Goal: Task Accomplishment & Management: Complete application form

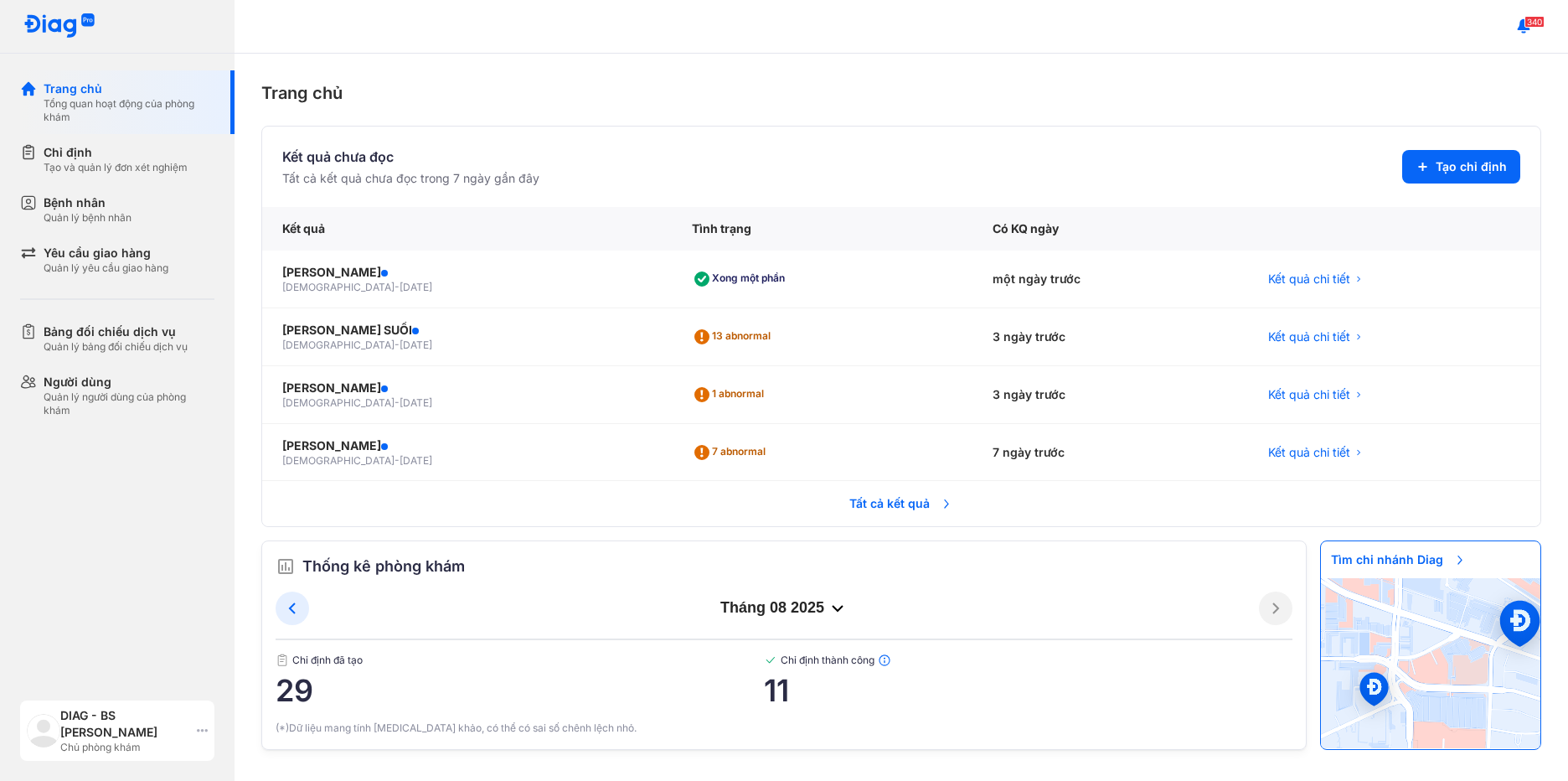
click at [194, 732] on div "DIAG - BS Huỳnh Trần Phương Nhân Chủ phòng khám" at bounding box center [116, 730] width 194 height 60
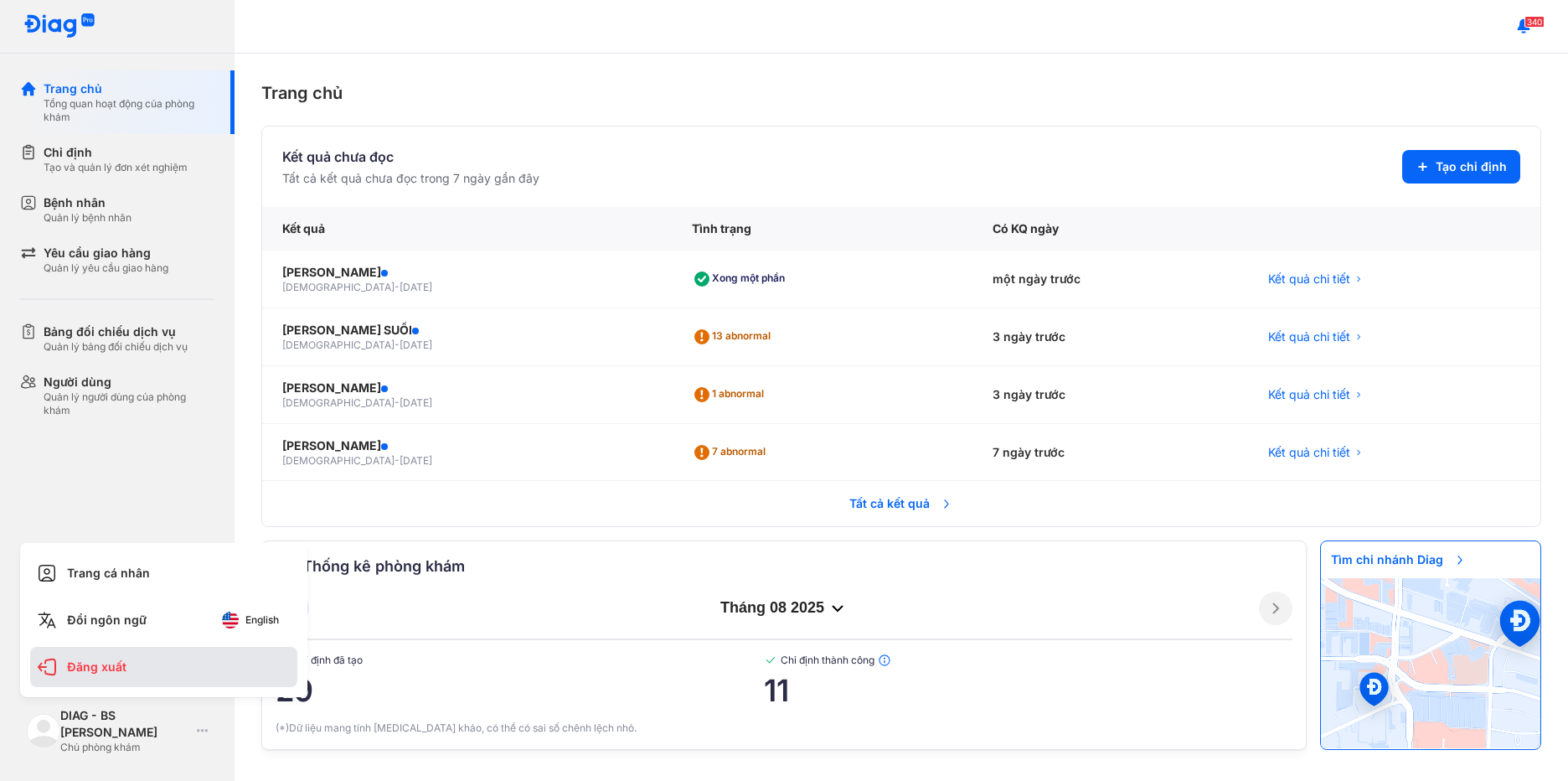
click at [131, 677] on div "Đăng xuất" at bounding box center [163, 667] width 267 height 40
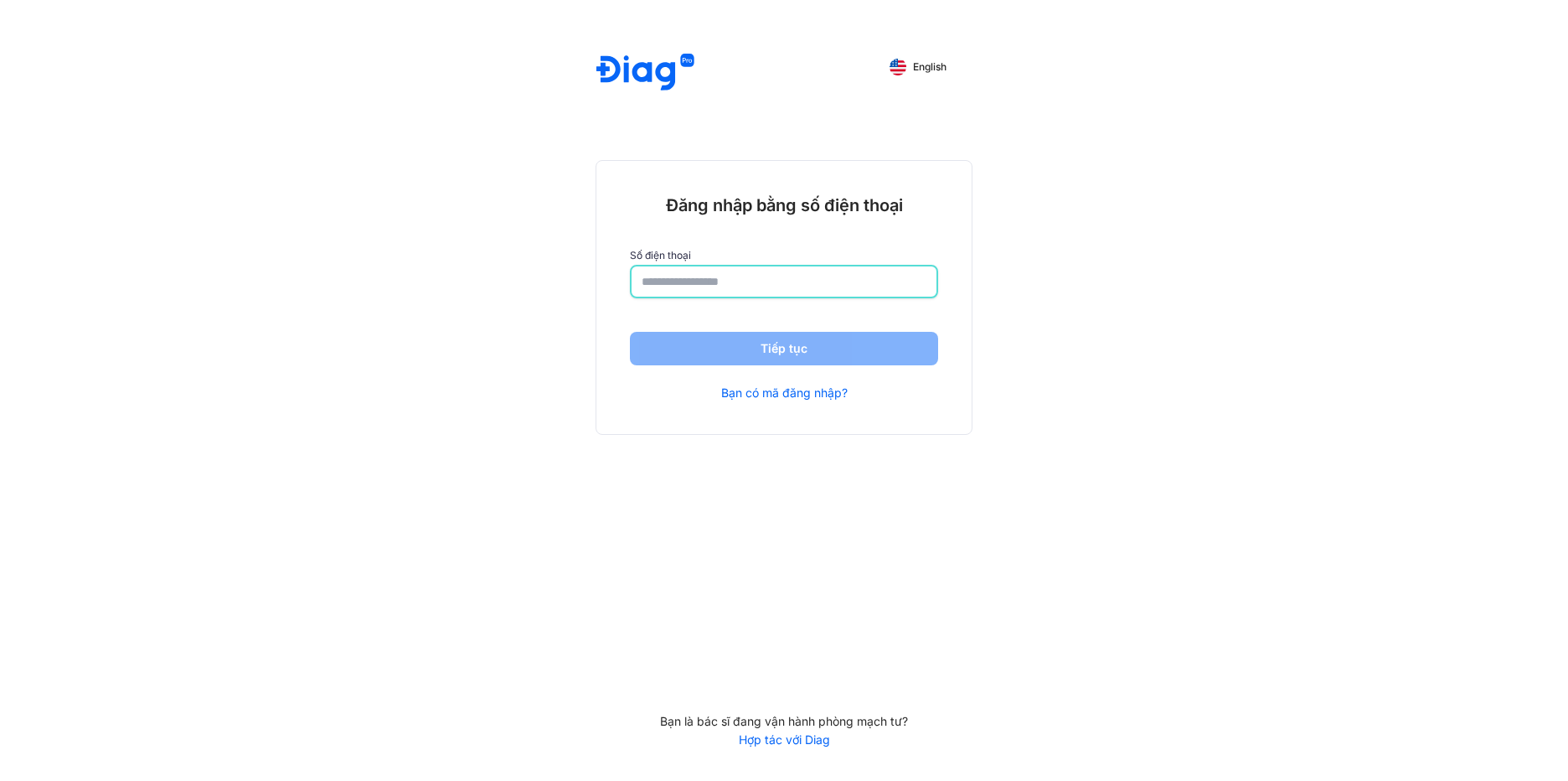
drag, startPoint x: 671, startPoint y: 282, endPoint x: 693, endPoint y: 281, distance: 22.0
click at [671, 282] on input "number" at bounding box center [784, 282] width 284 height 31
type input "*"
type input "**********"
click at [719, 353] on button "Tiếp tục" at bounding box center [784, 351] width 308 height 33
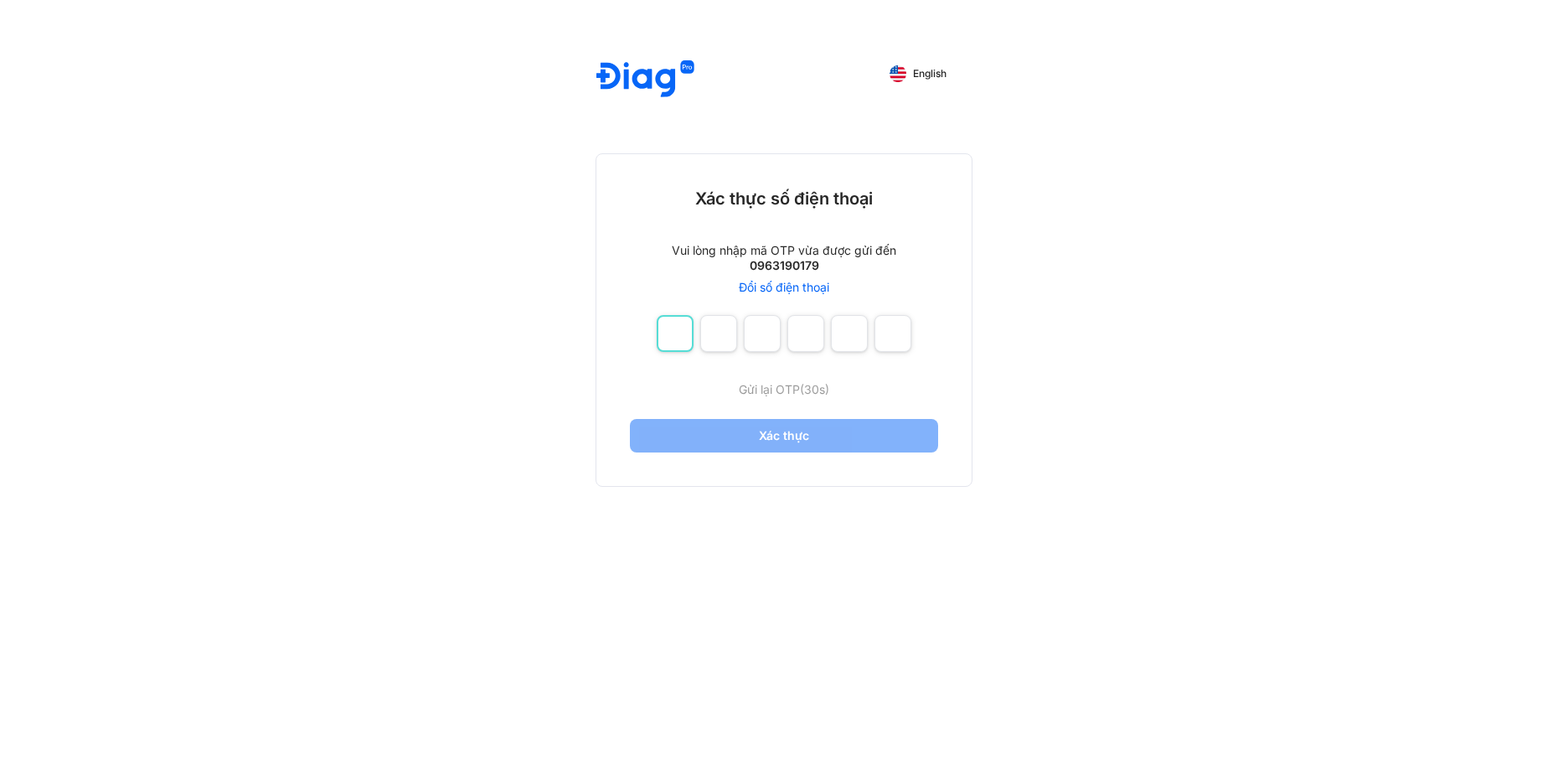
click at [682, 330] on input "number" at bounding box center [674, 333] width 36 height 36
type input "*"
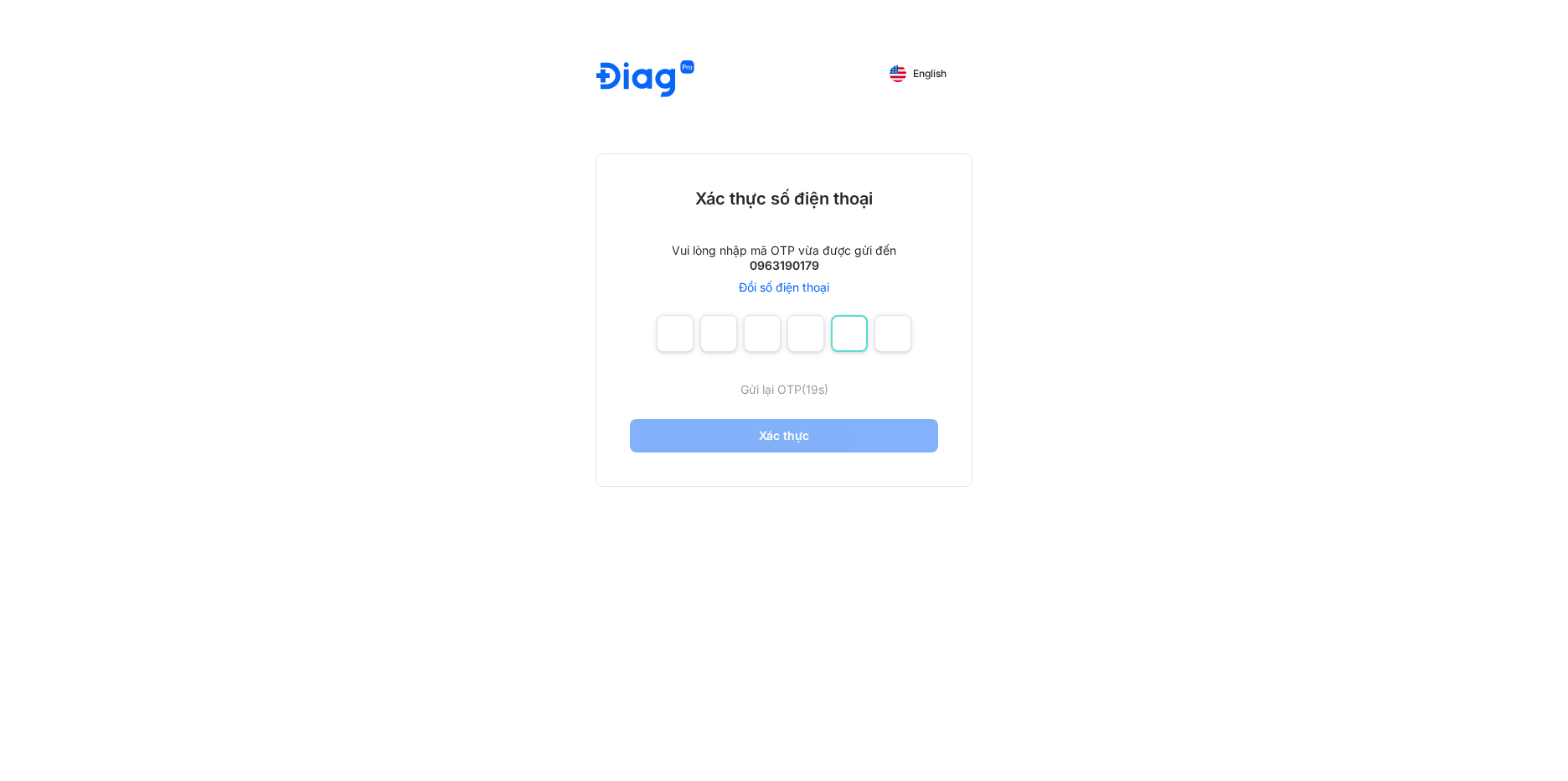
type input "*"
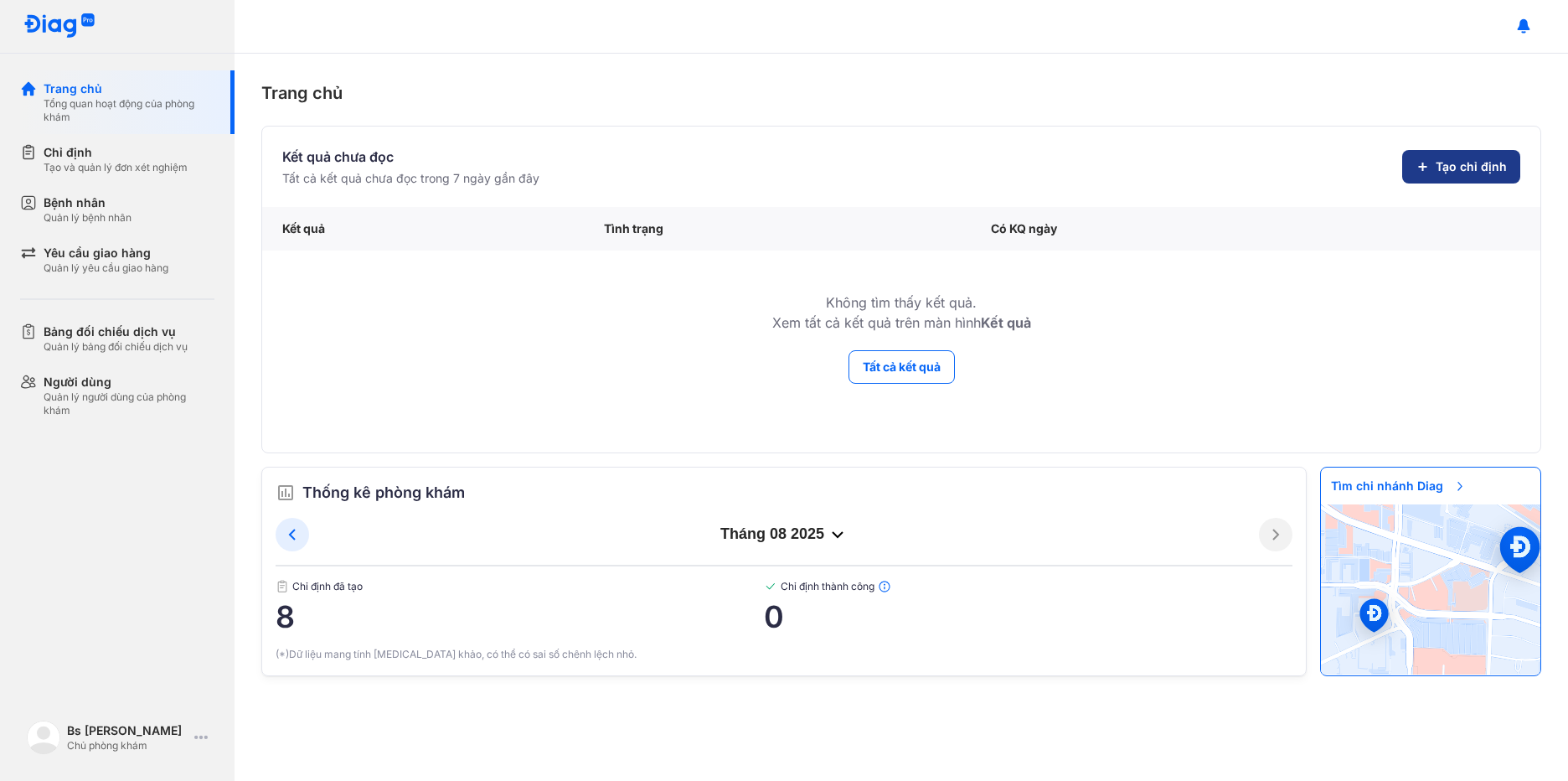
click at [1458, 152] on button "Tạo chỉ định" at bounding box center [1461, 166] width 118 height 33
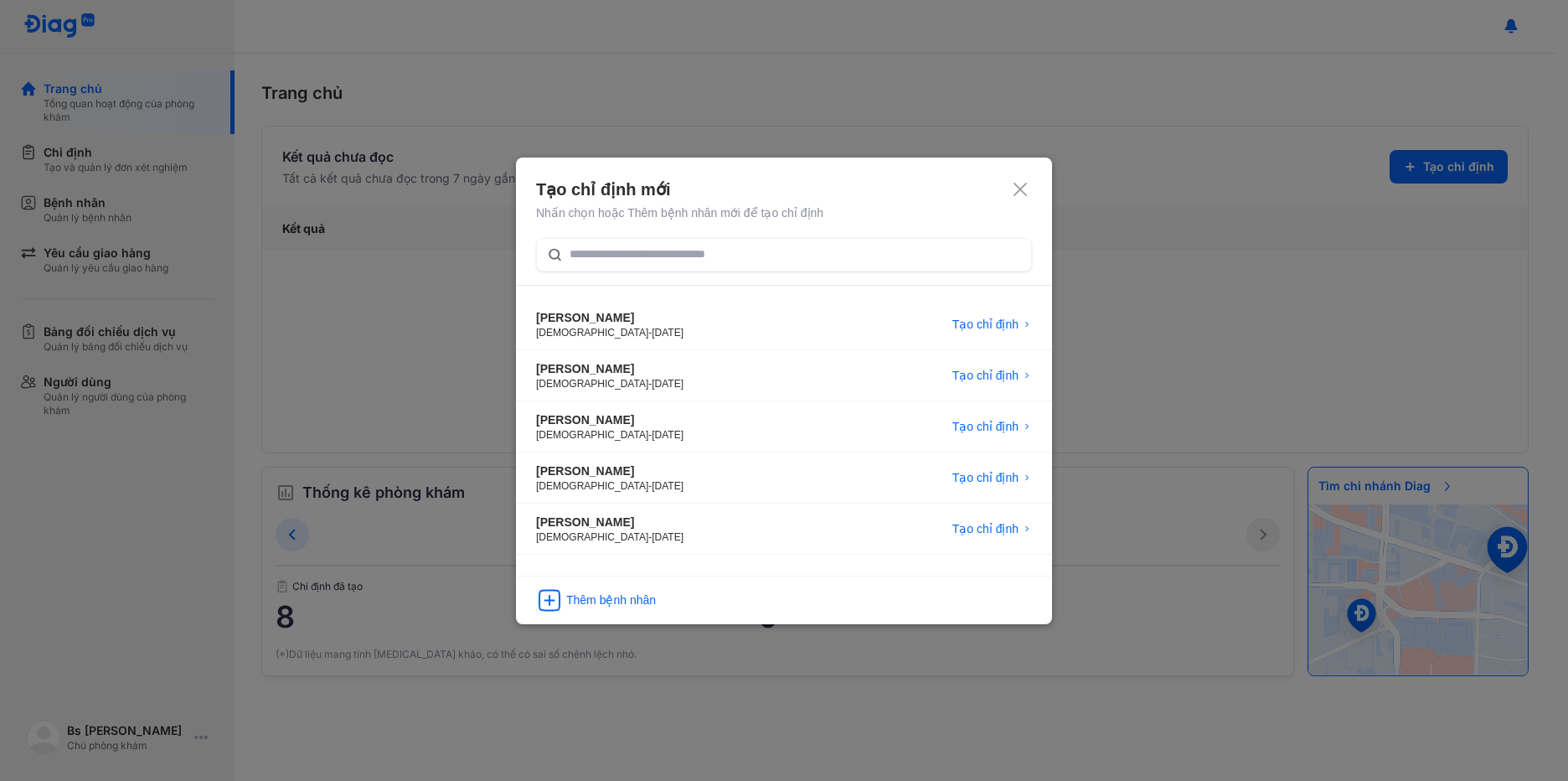
click at [1029, 186] on div "Tạo chỉ định mới" at bounding box center [784, 189] width 496 height 24
click at [1026, 182] on icon at bounding box center [1020, 189] width 17 height 17
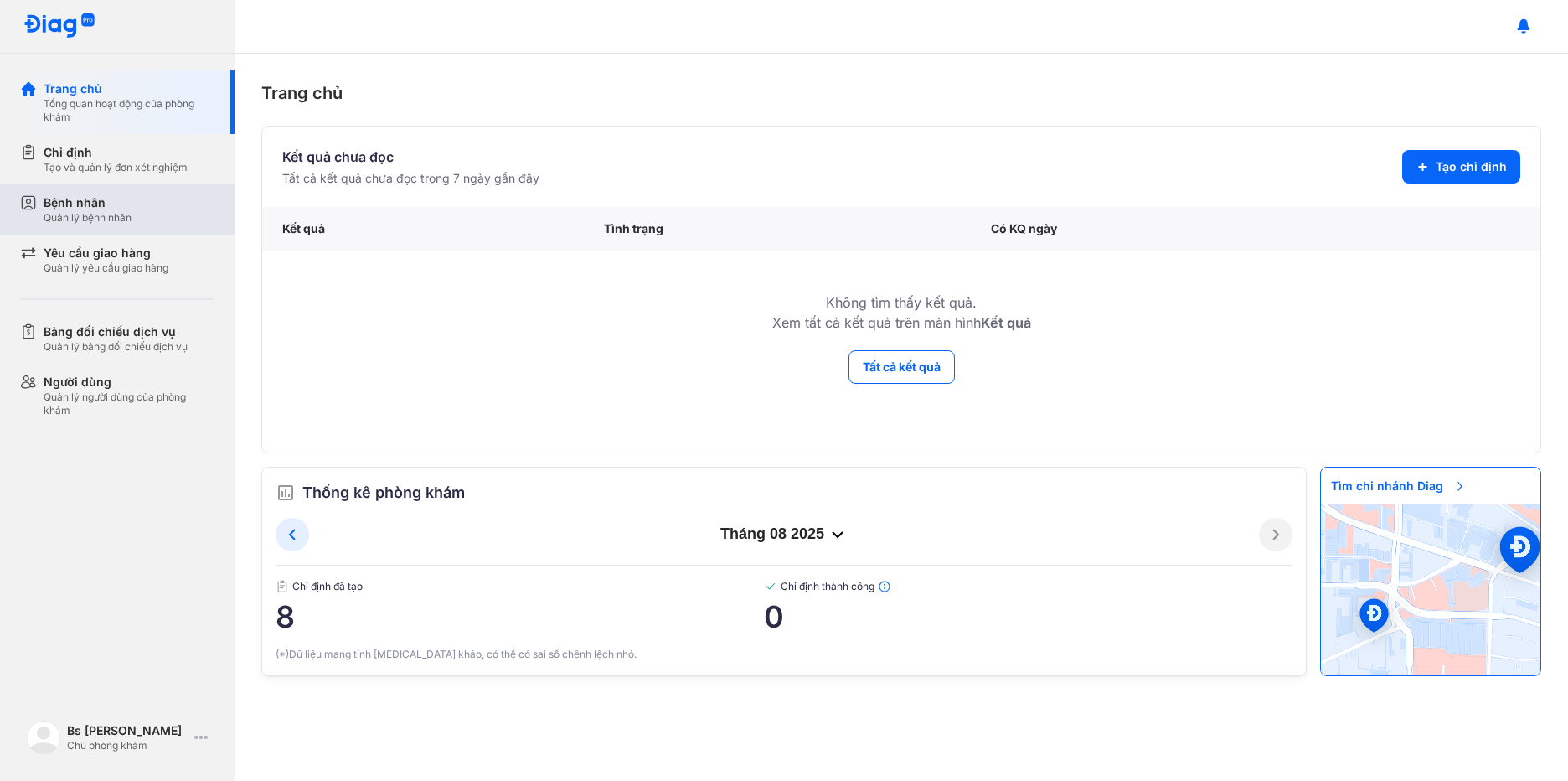
click at [69, 211] on div "Quản lý bệnh nhân" at bounding box center [87, 218] width 88 height 14
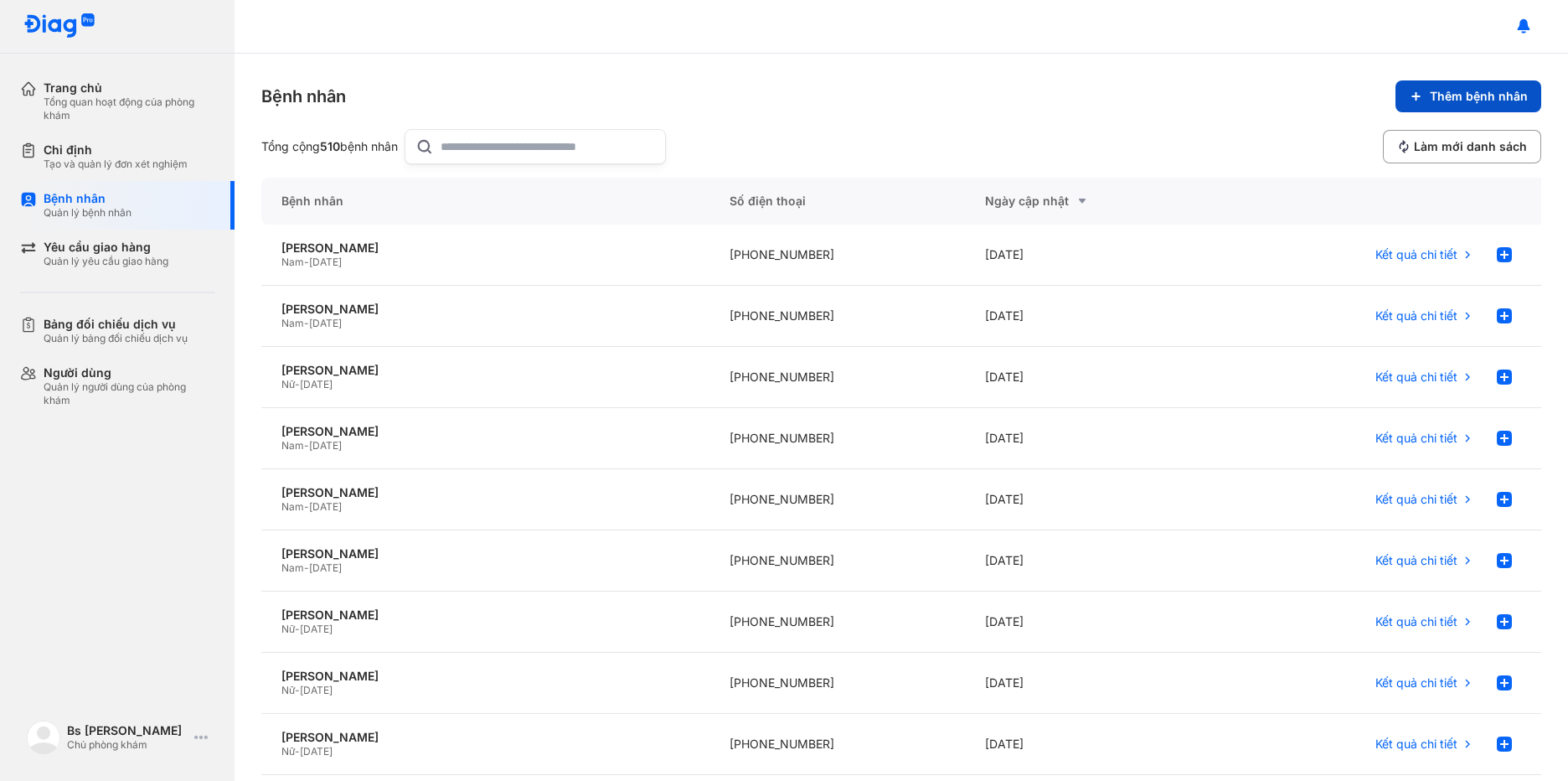
click at [1474, 96] on span "Thêm bệnh nhân" at bounding box center [1479, 96] width 98 height 15
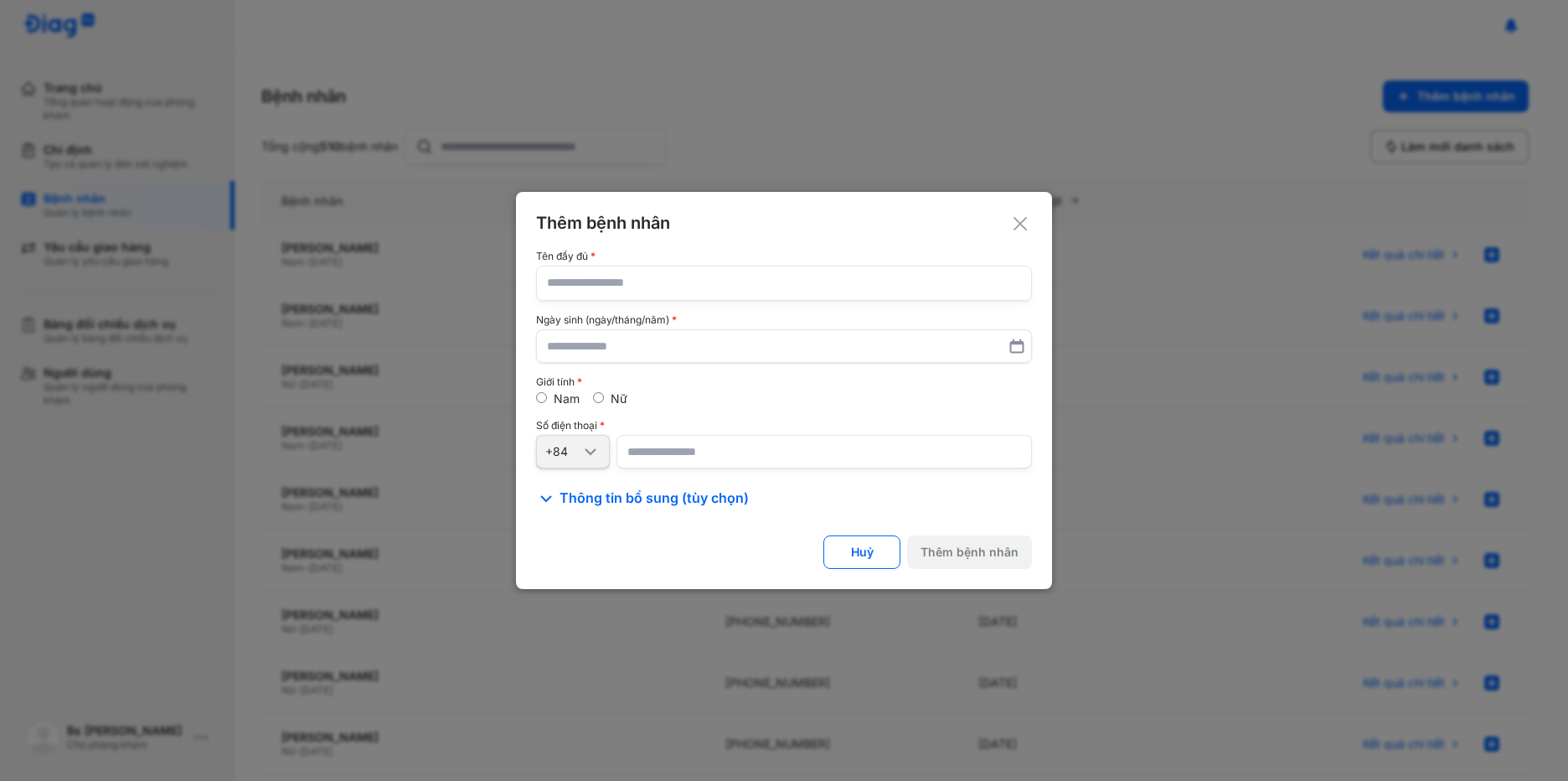
click at [677, 290] on input "text" at bounding box center [784, 284] width 474 height 33
paste input "**********"
type input "**********"
click at [561, 352] on input "text" at bounding box center [784, 346] width 472 height 31
paste input "text"
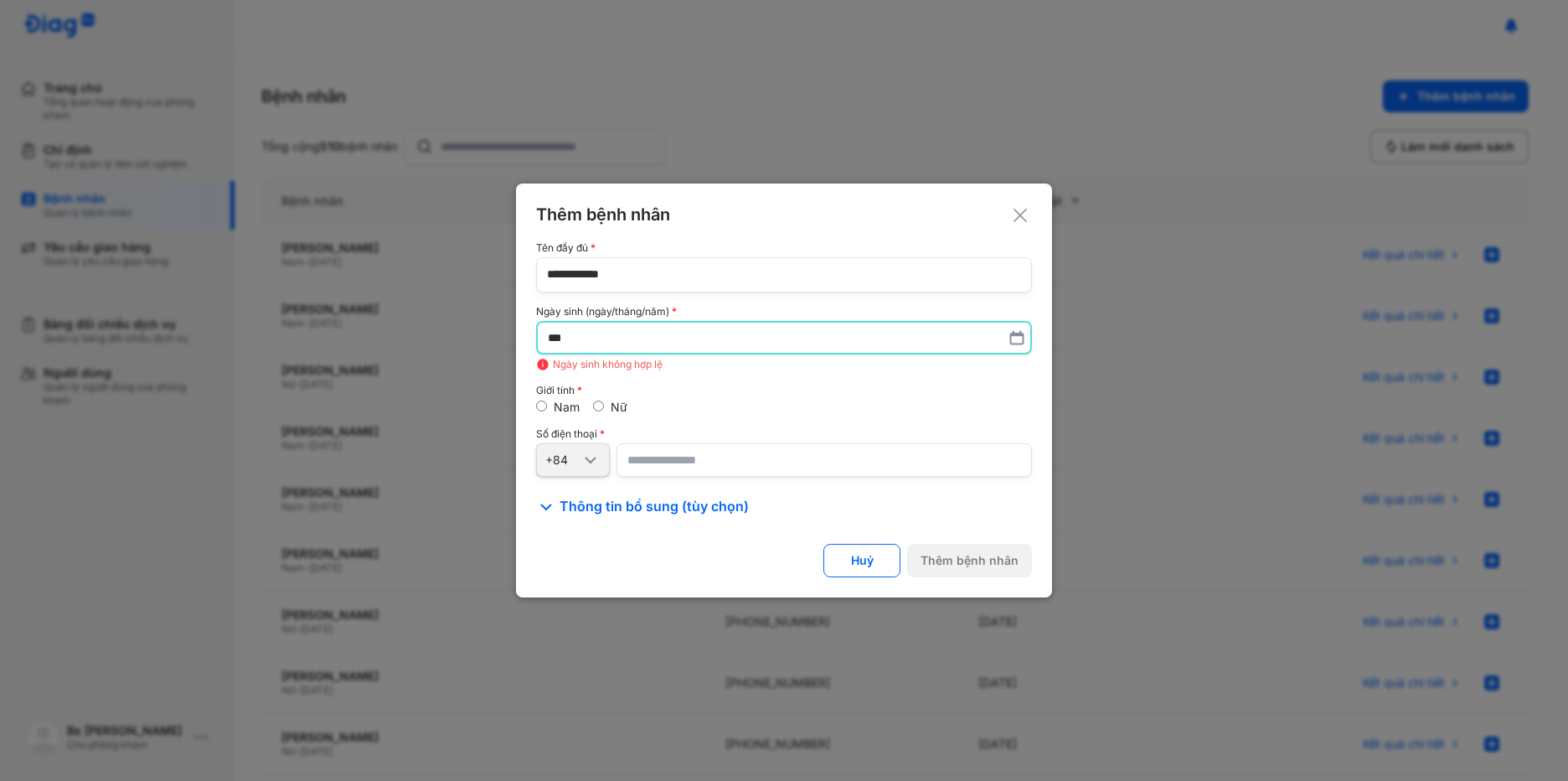
type input "*"
click at [575, 338] on input "**********" at bounding box center [784, 338] width 472 height 31
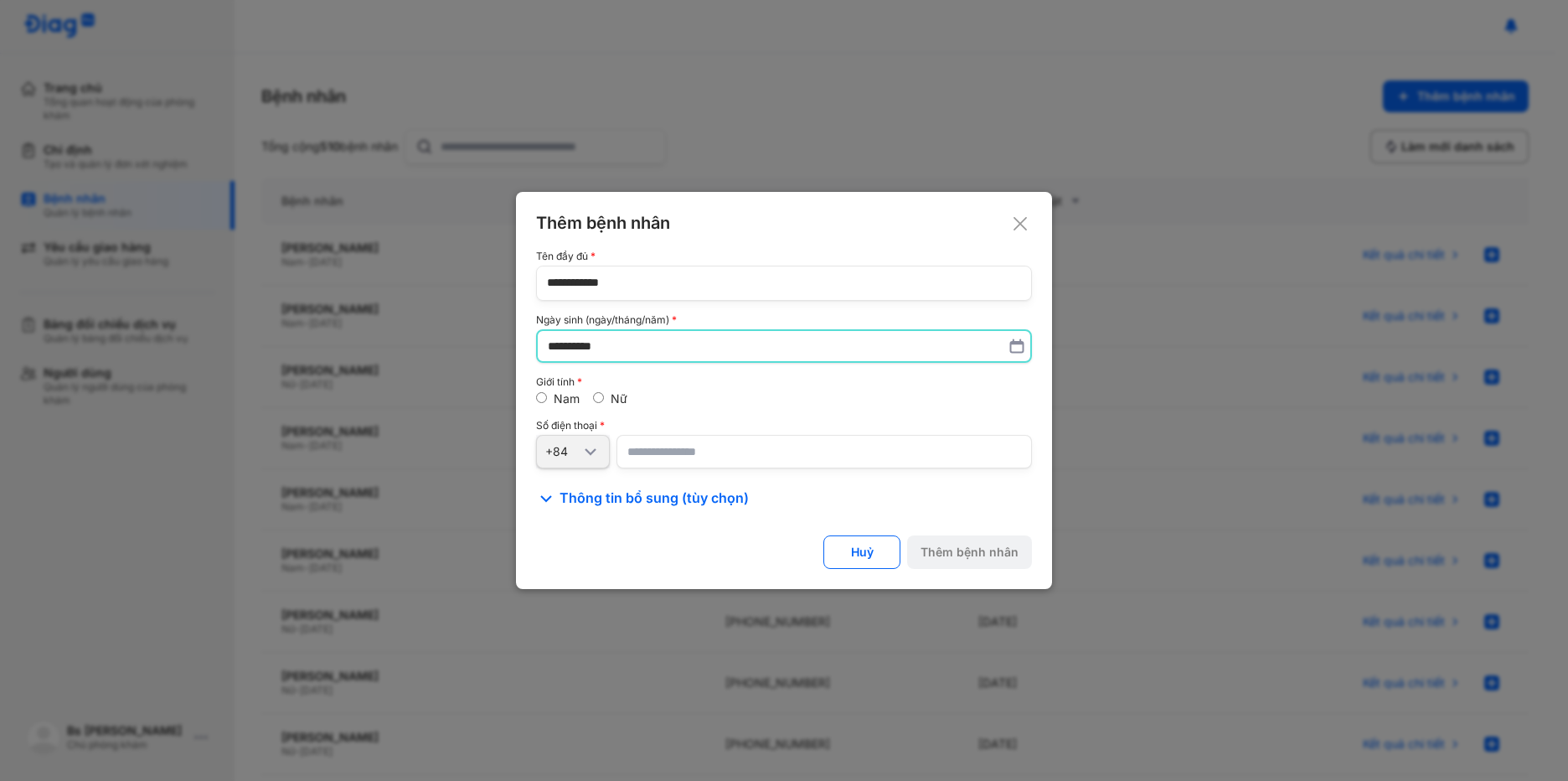
type input "**********"
click at [696, 469] on input "number" at bounding box center [824, 452] width 415 height 33
click at [665, 447] on input "number" at bounding box center [824, 452] width 415 height 33
paste input "**********"
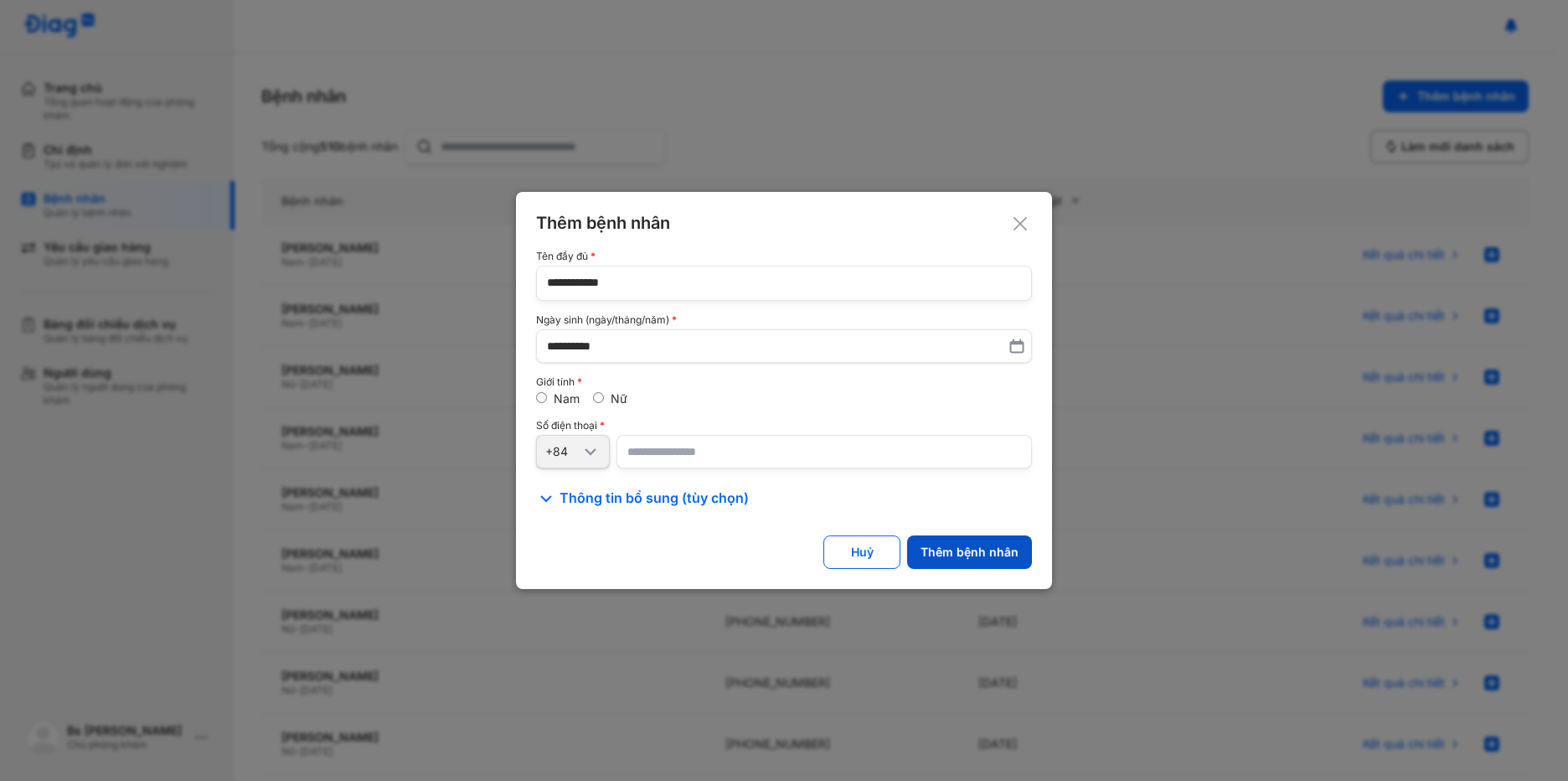
type input "**********"
click at [980, 559] on div "Thêm bệnh nhân" at bounding box center [970, 552] width 98 height 15
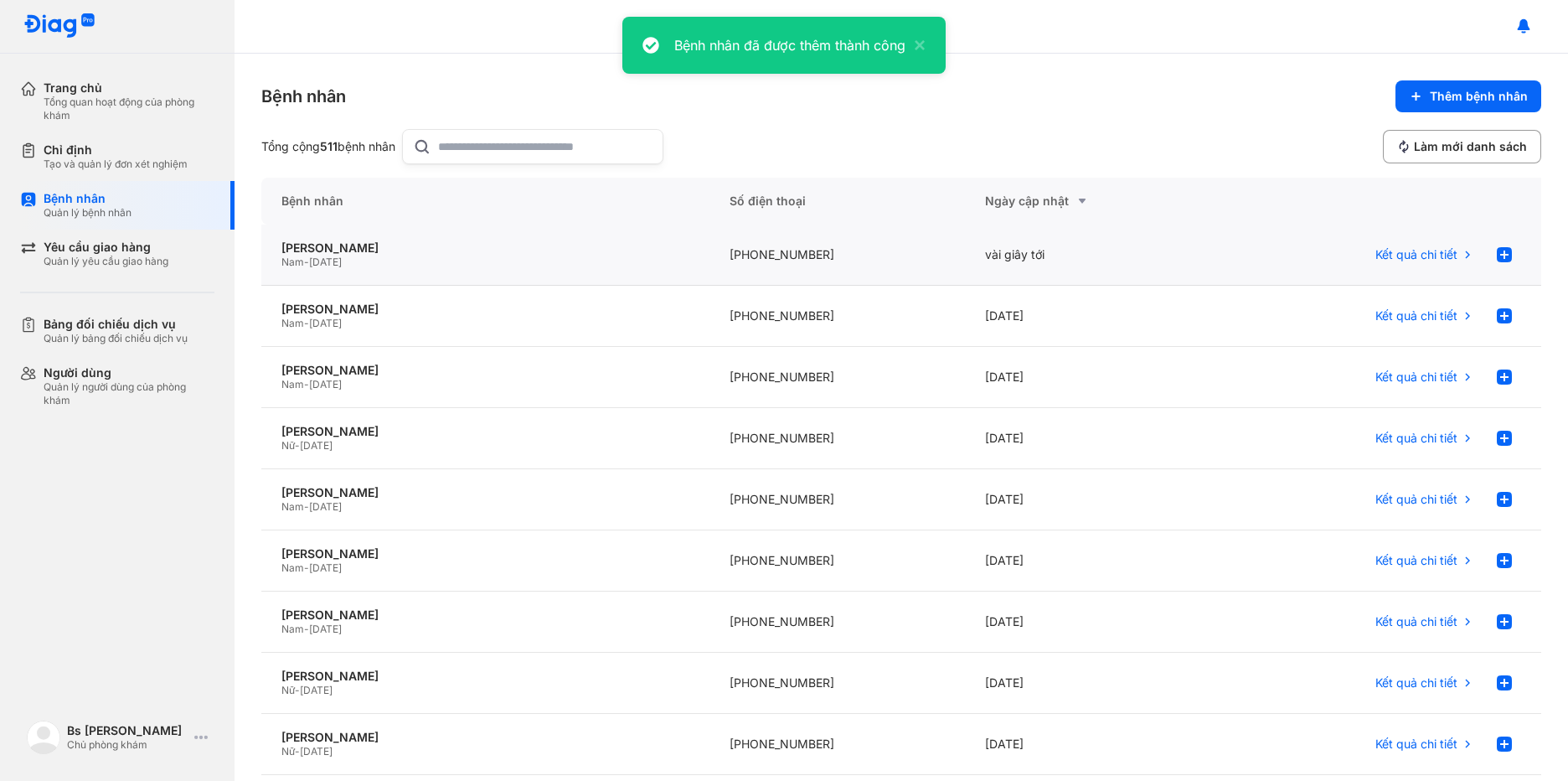
click at [683, 256] on div "Nam - [DATE]" at bounding box center [485, 263] width 408 height 14
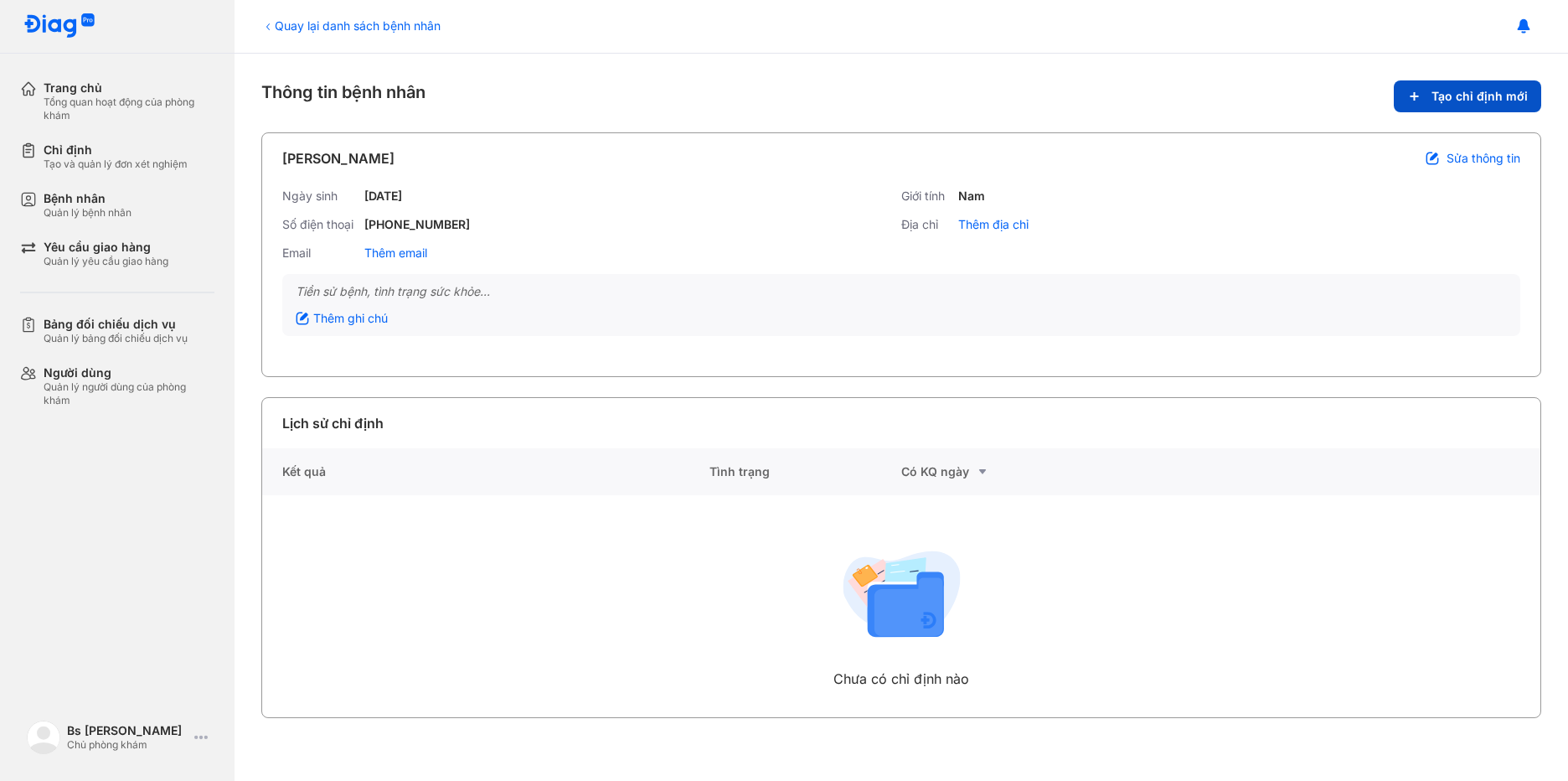
click at [1443, 103] on span "Tạo chỉ định mới" at bounding box center [1479, 96] width 96 height 15
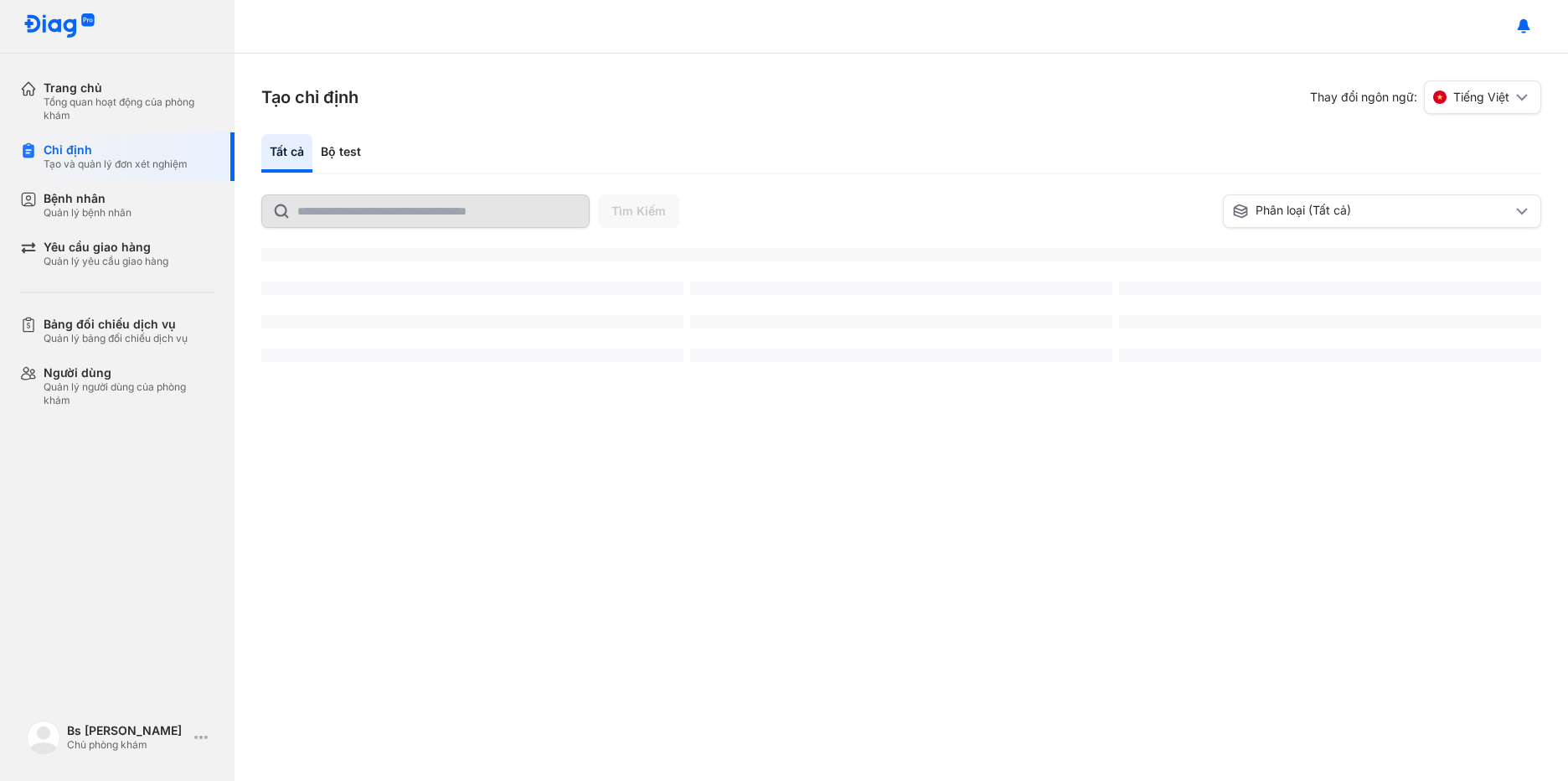
click at [342, 159] on div "Bộ test" at bounding box center [341, 153] width 57 height 38
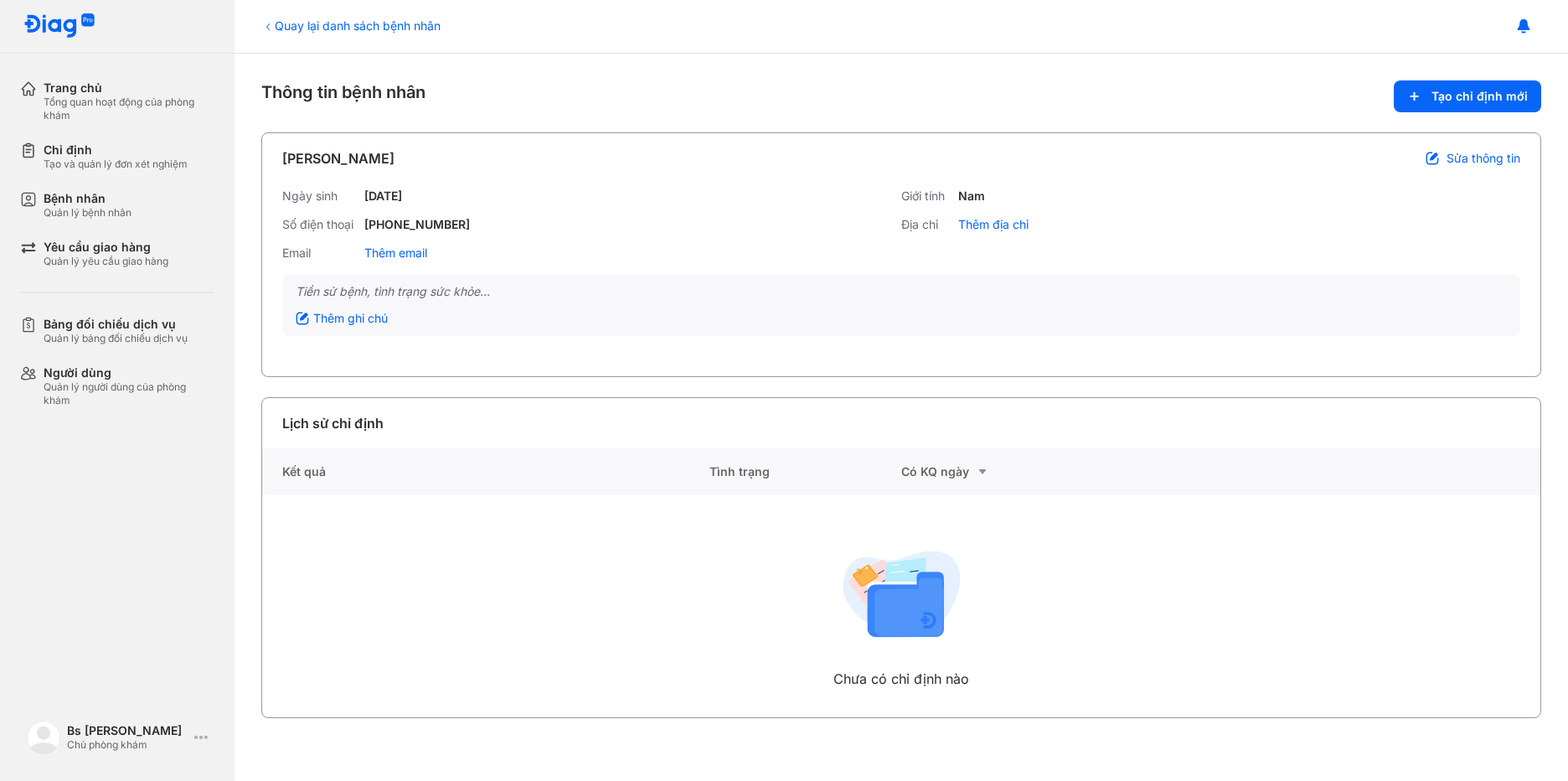
click at [345, 156] on div "[PERSON_NAME]" at bounding box center [339, 159] width 112 height 20
click at [1437, 91] on span "Tạo chỉ định mới" at bounding box center [1479, 96] width 96 height 15
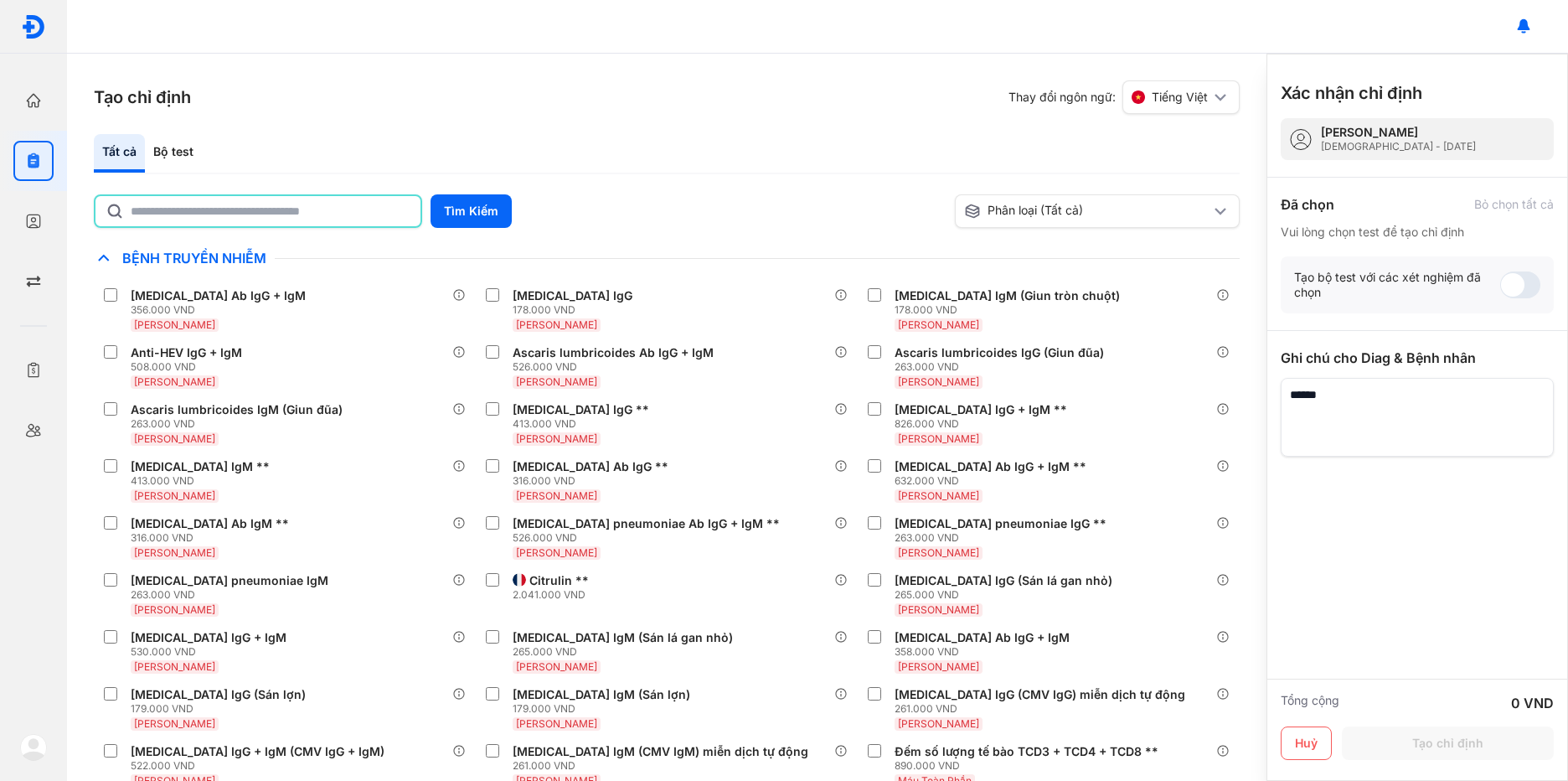
click at [269, 200] on input "text" at bounding box center [271, 211] width 280 height 31
type input "*"
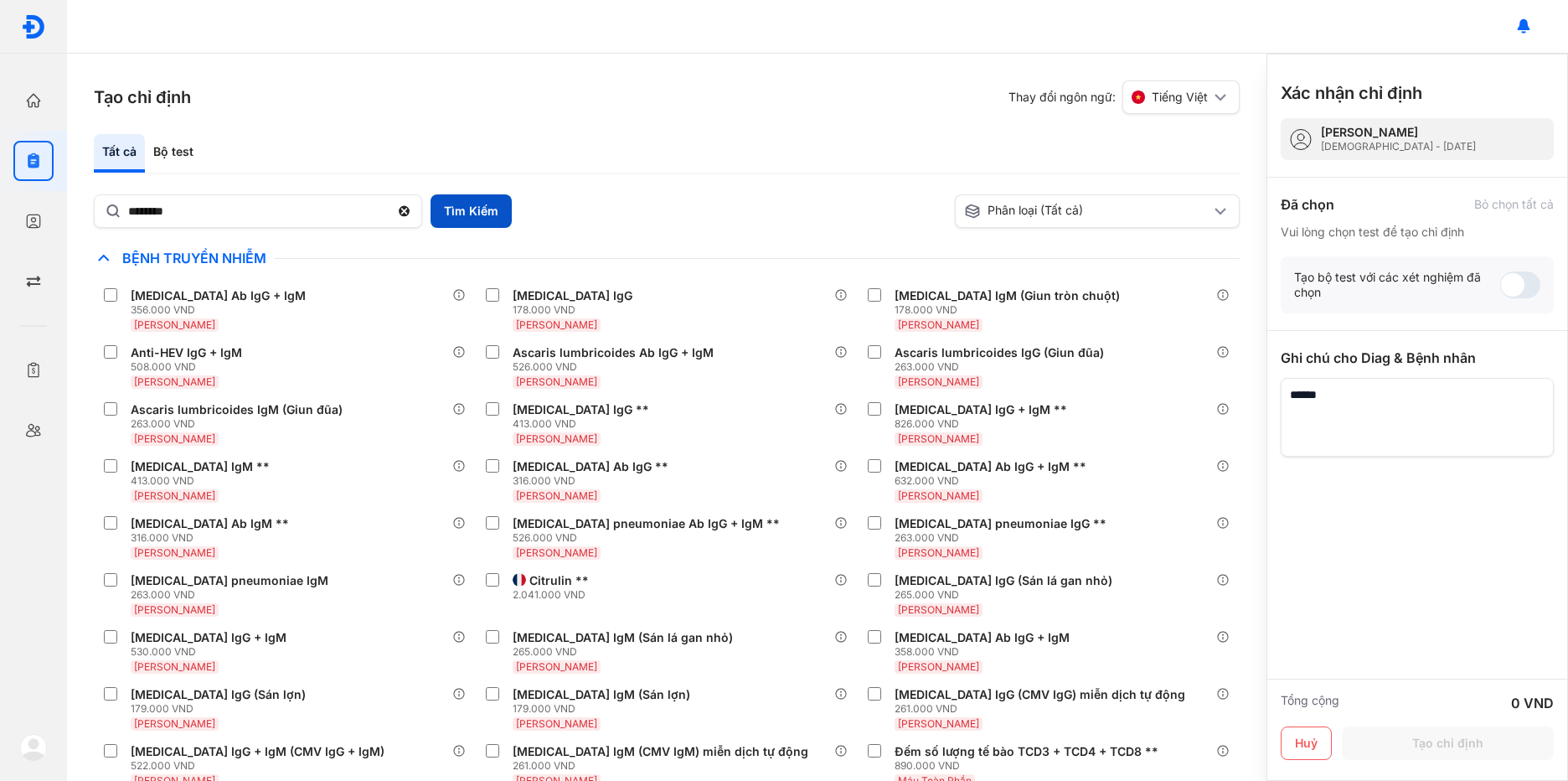
click at [474, 212] on button "Tìm Kiếm" at bounding box center [470, 211] width 82 height 33
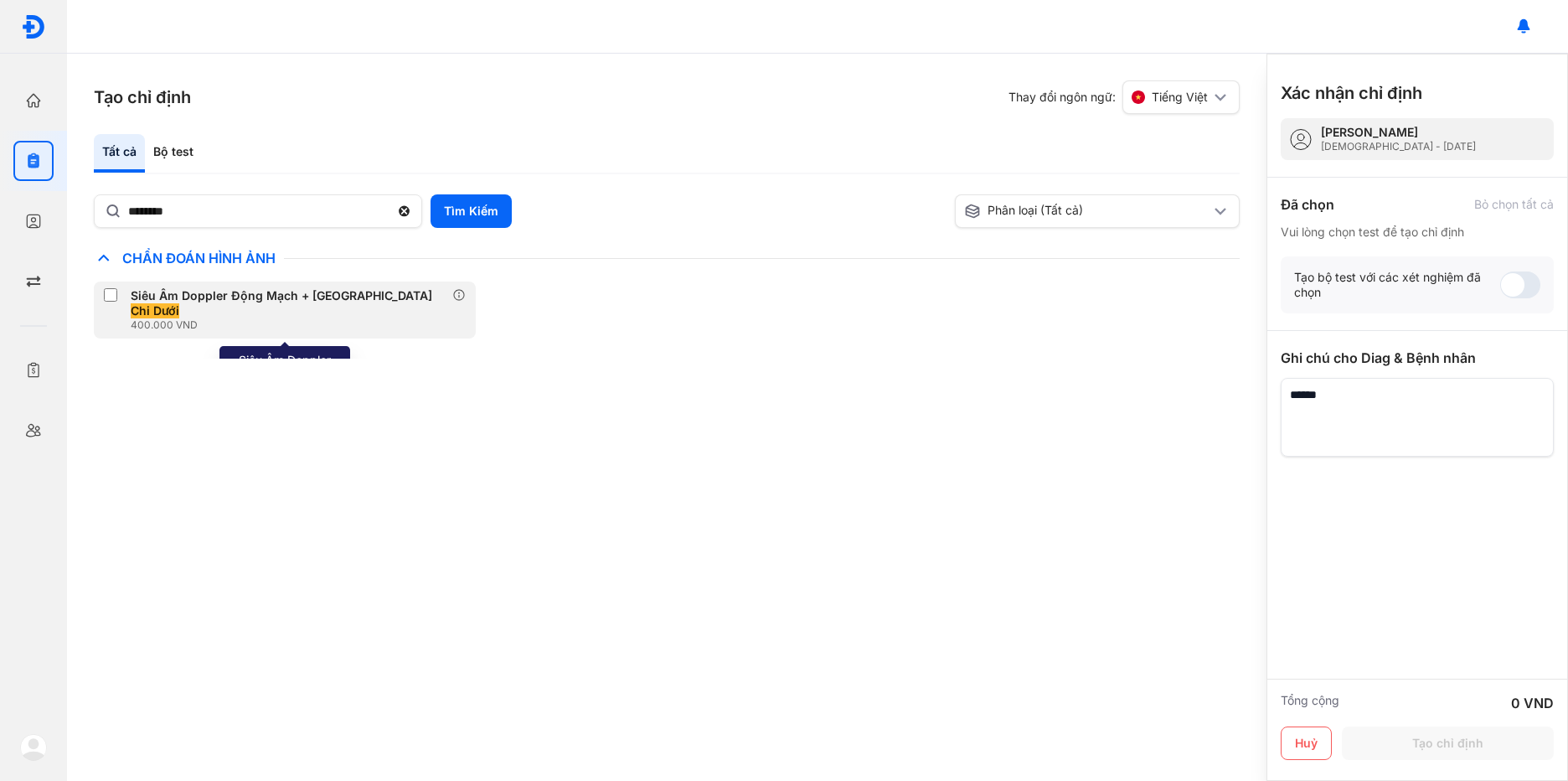
click at [119, 296] on label at bounding box center [114, 296] width 20 height 17
click at [119, 293] on label at bounding box center [114, 296] width 20 height 17
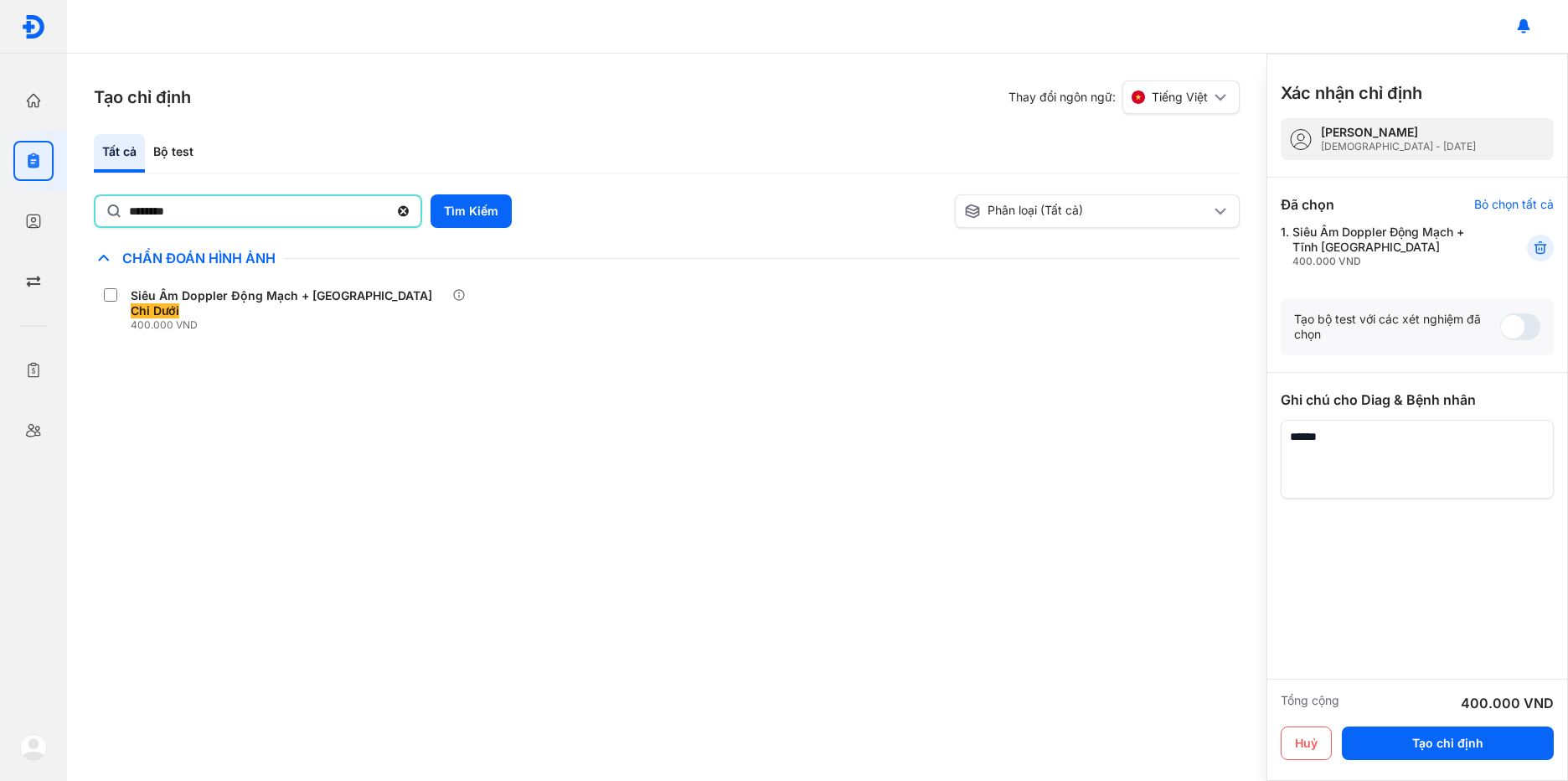
drag, startPoint x: 210, startPoint y: 213, endPoint x: -3, endPoint y: 228, distance: 213.5
click at [0, 228] on html "Trang chủ Tổng quan hoạt động của phòng khám Chỉ định Tạo và quản lý đơn xét ng…" at bounding box center [784, 390] width 1568 height 781
type input "*"
type input "*******"
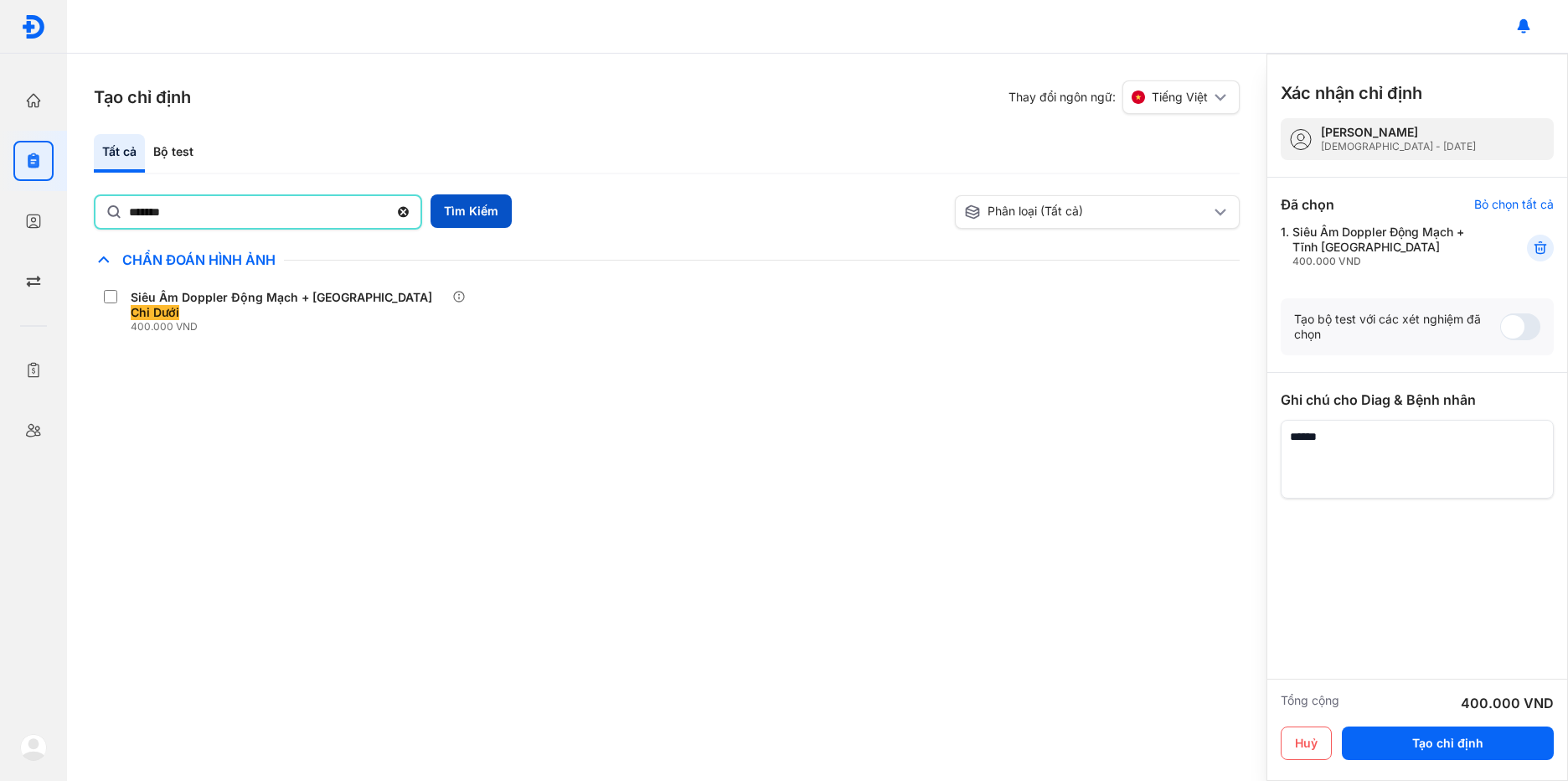
click at [458, 205] on button "Tìm Kiếm" at bounding box center [470, 211] width 82 height 33
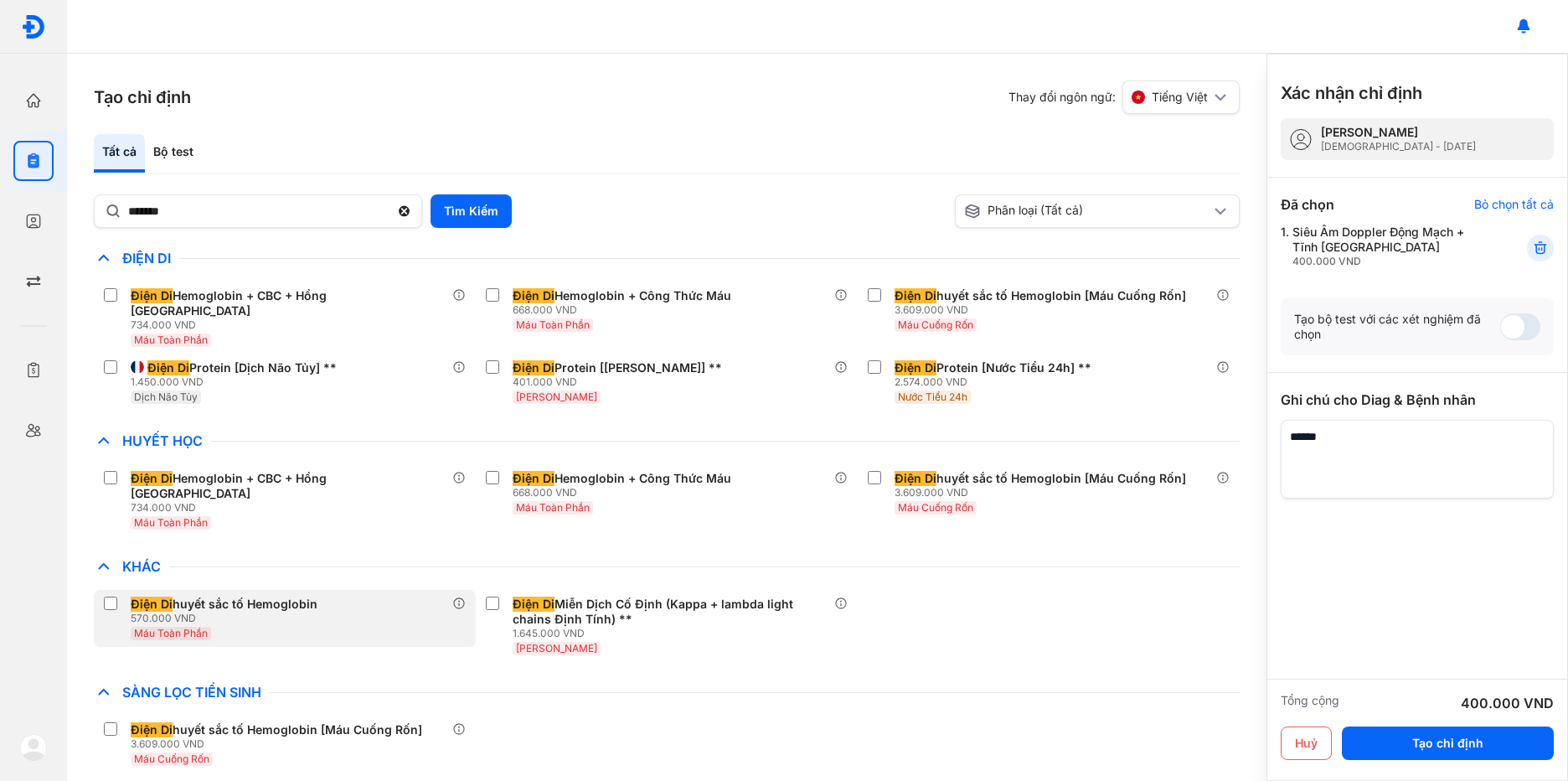
click at [213, 597] on div "Điện Di huyết sắc tố Hemoglobin" at bounding box center [224, 604] width 187 height 15
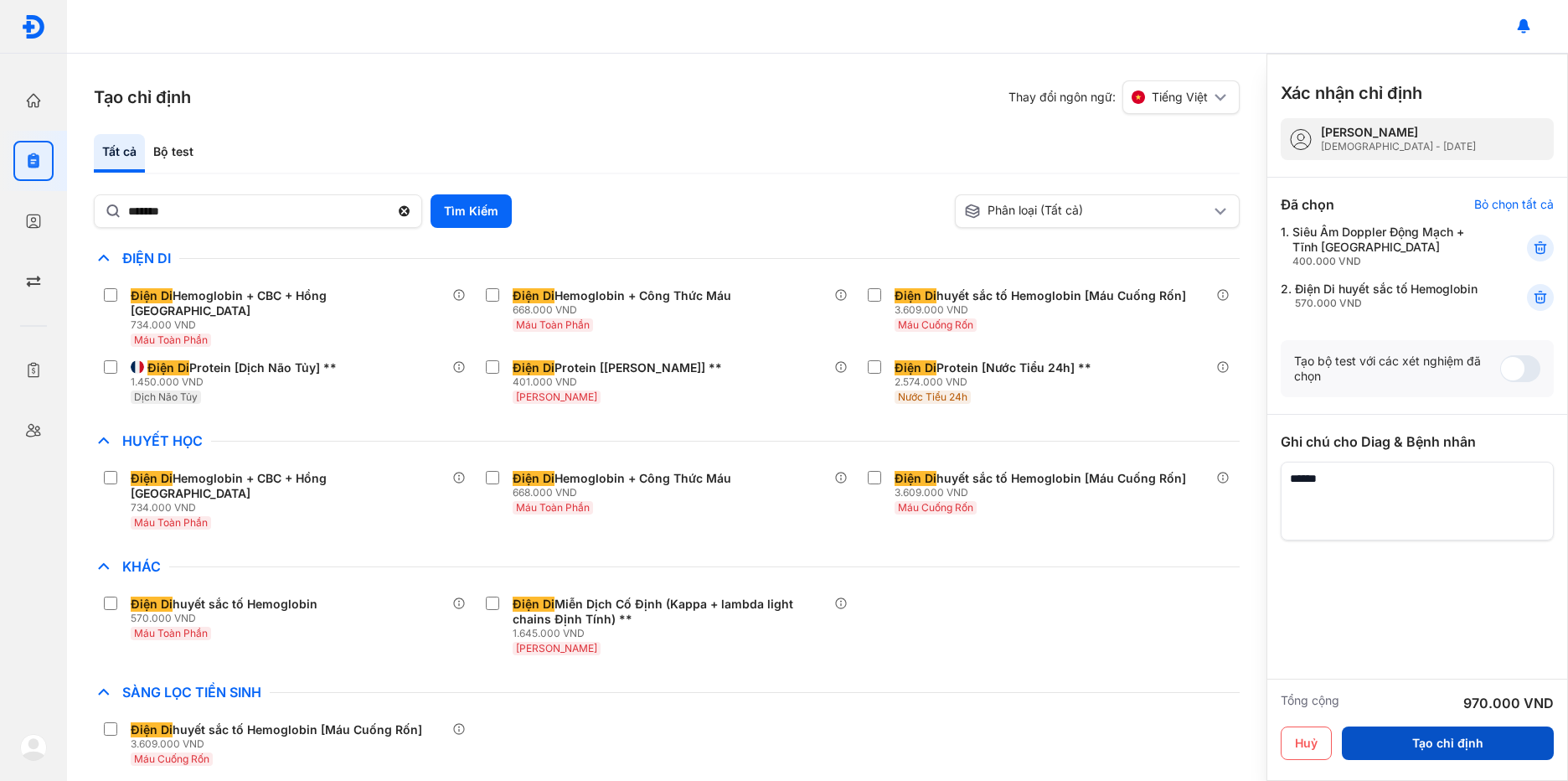
click at [1424, 745] on button "Tạo chỉ định" at bounding box center [1447, 744] width 212 height 33
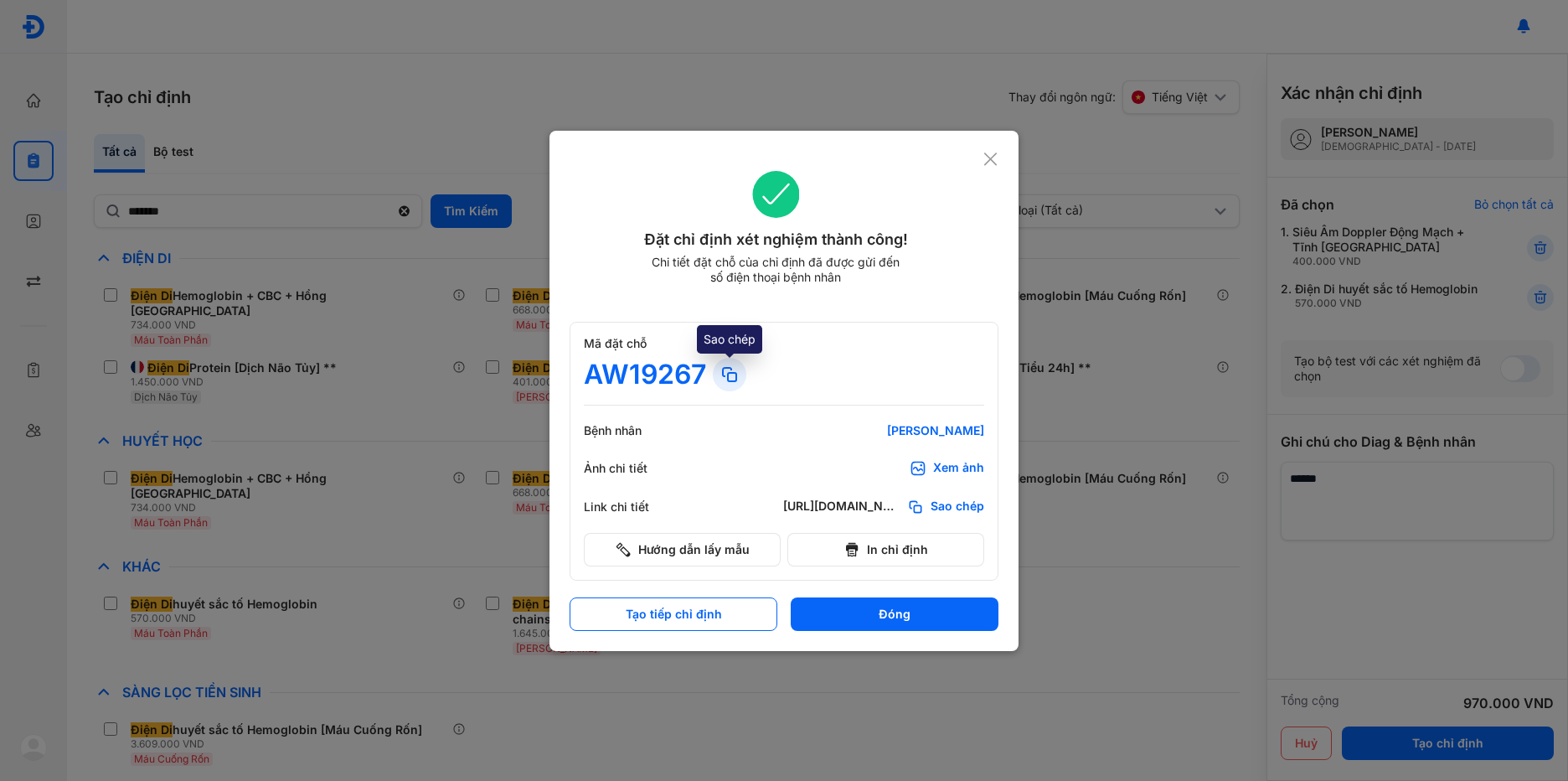
click at [720, 370] on icon at bounding box center [729, 374] width 20 height 20
click at [719, 374] on div at bounding box center [729, 374] width 33 height 33
click at [993, 165] on icon at bounding box center [990, 159] width 16 height 17
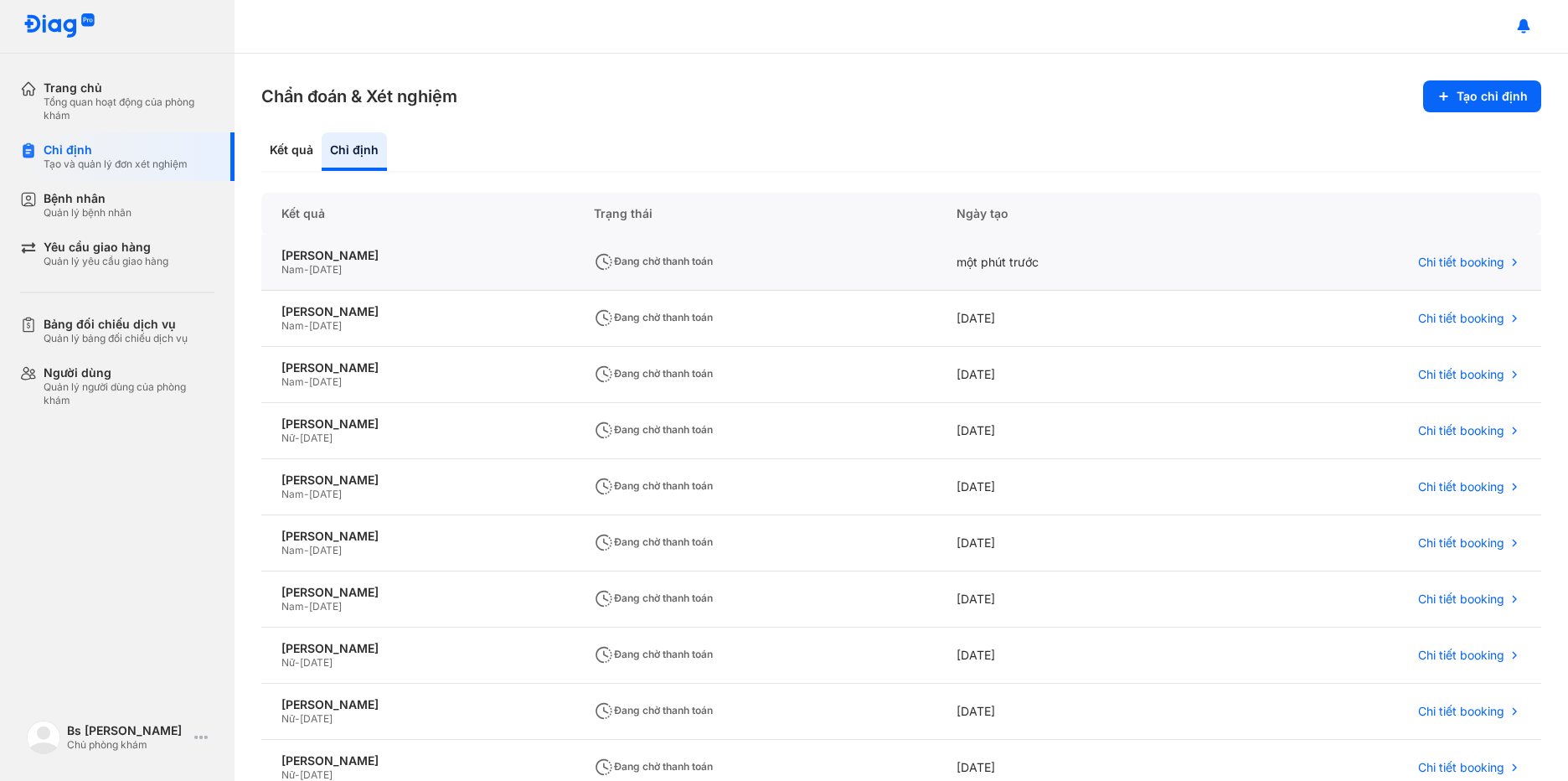
click at [514, 267] on div "Nam - [DATE]" at bounding box center [417, 270] width 273 height 14
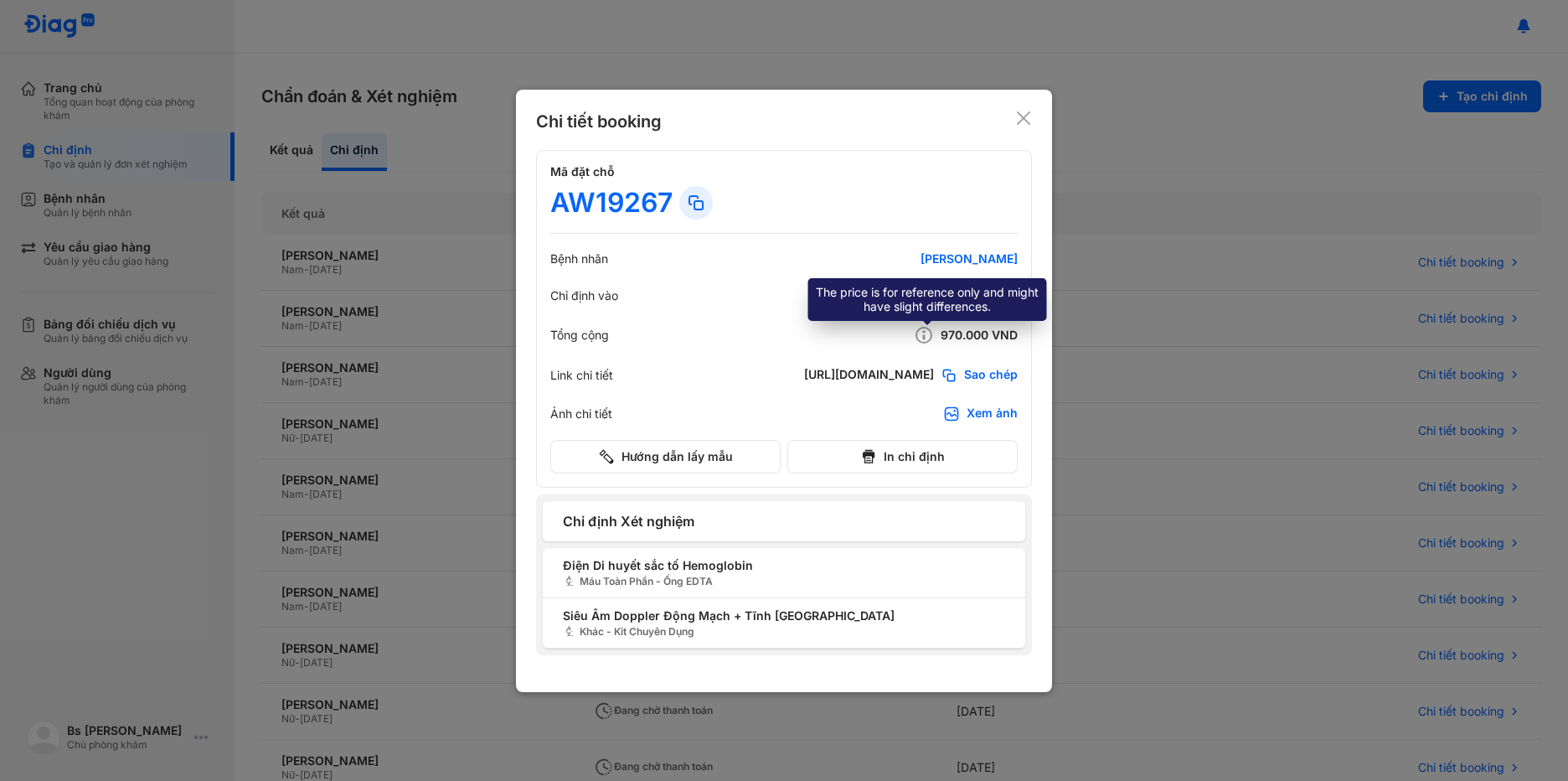
click at [921, 332] on icon at bounding box center [923, 335] width 20 height 20
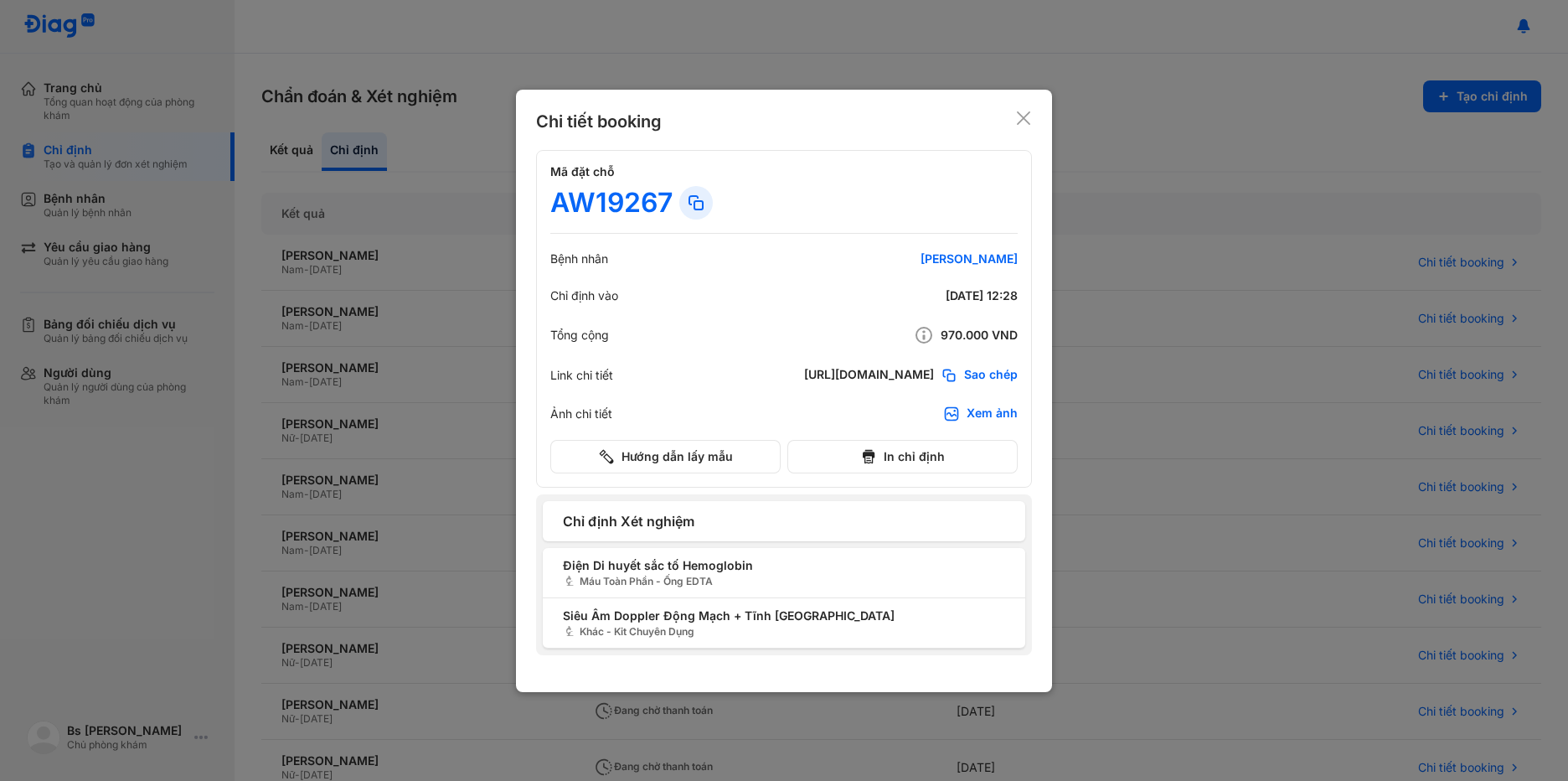
click at [1026, 115] on use at bounding box center [1024, 118] width 14 height 14
